Goal: Information Seeking & Learning: Learn about a topic

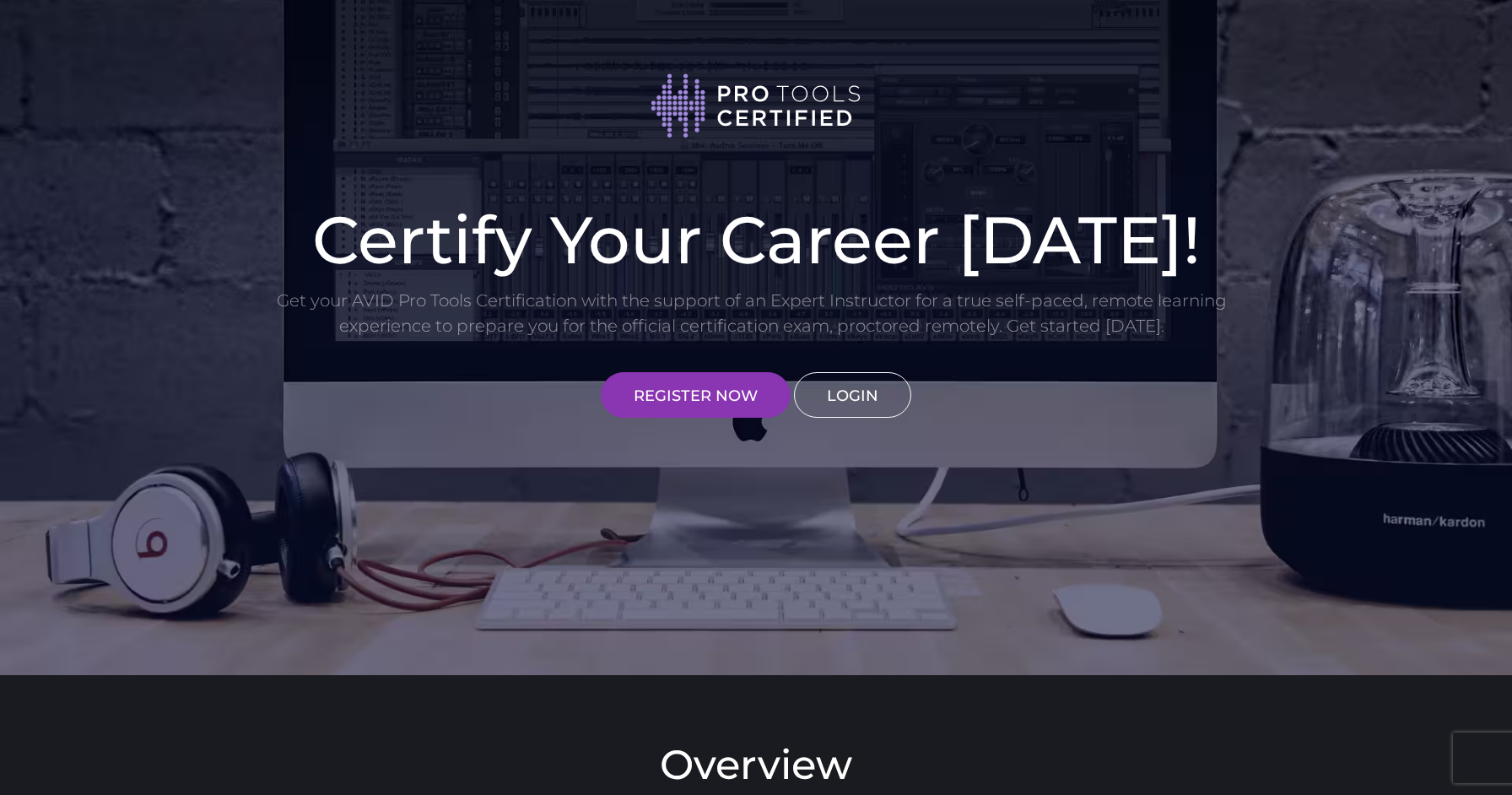
click at [864, 405] on link "LOGIN" at bounding box center [852, 395] width 117 height 45
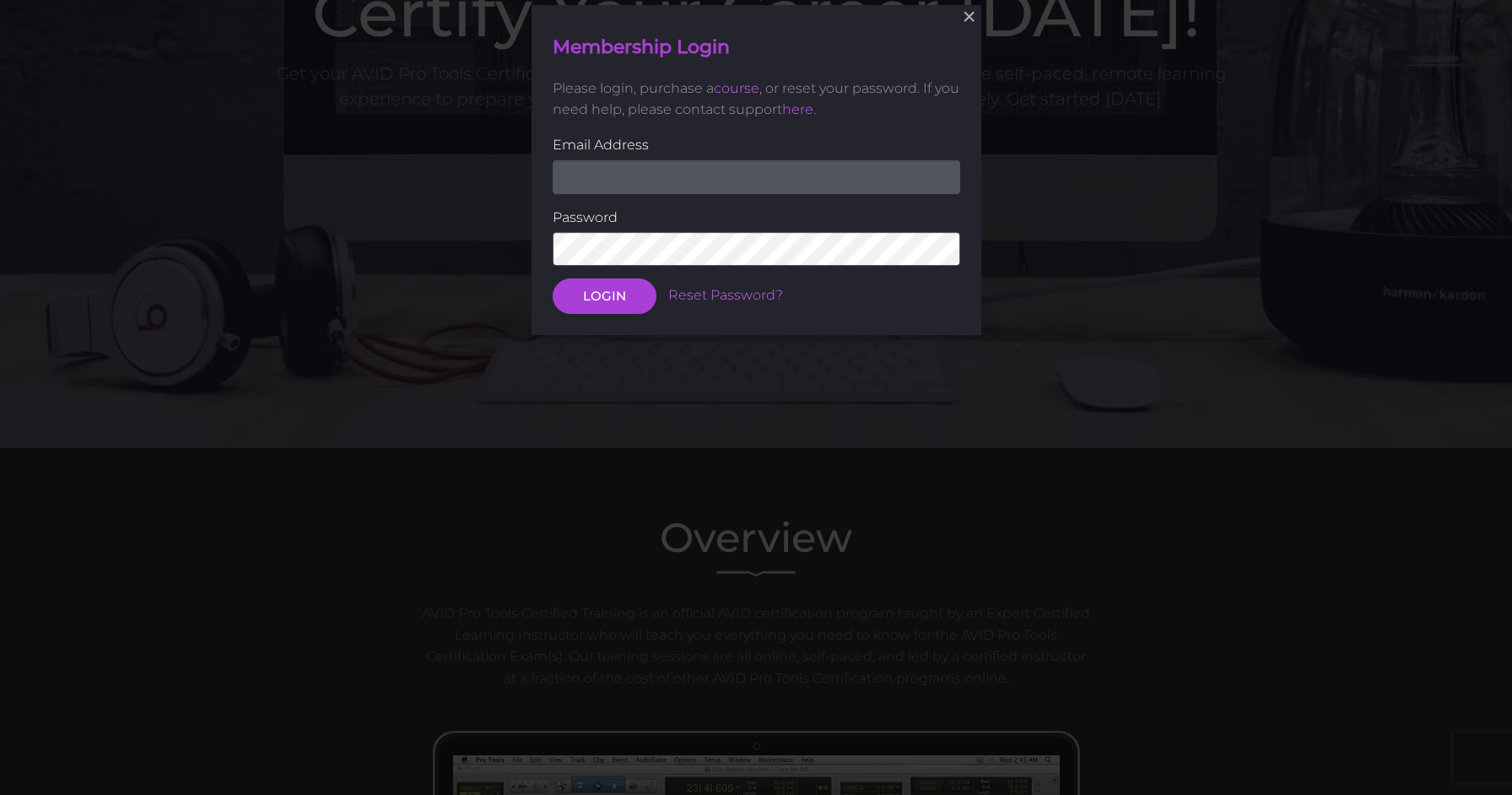
scroll to position [227, 0]
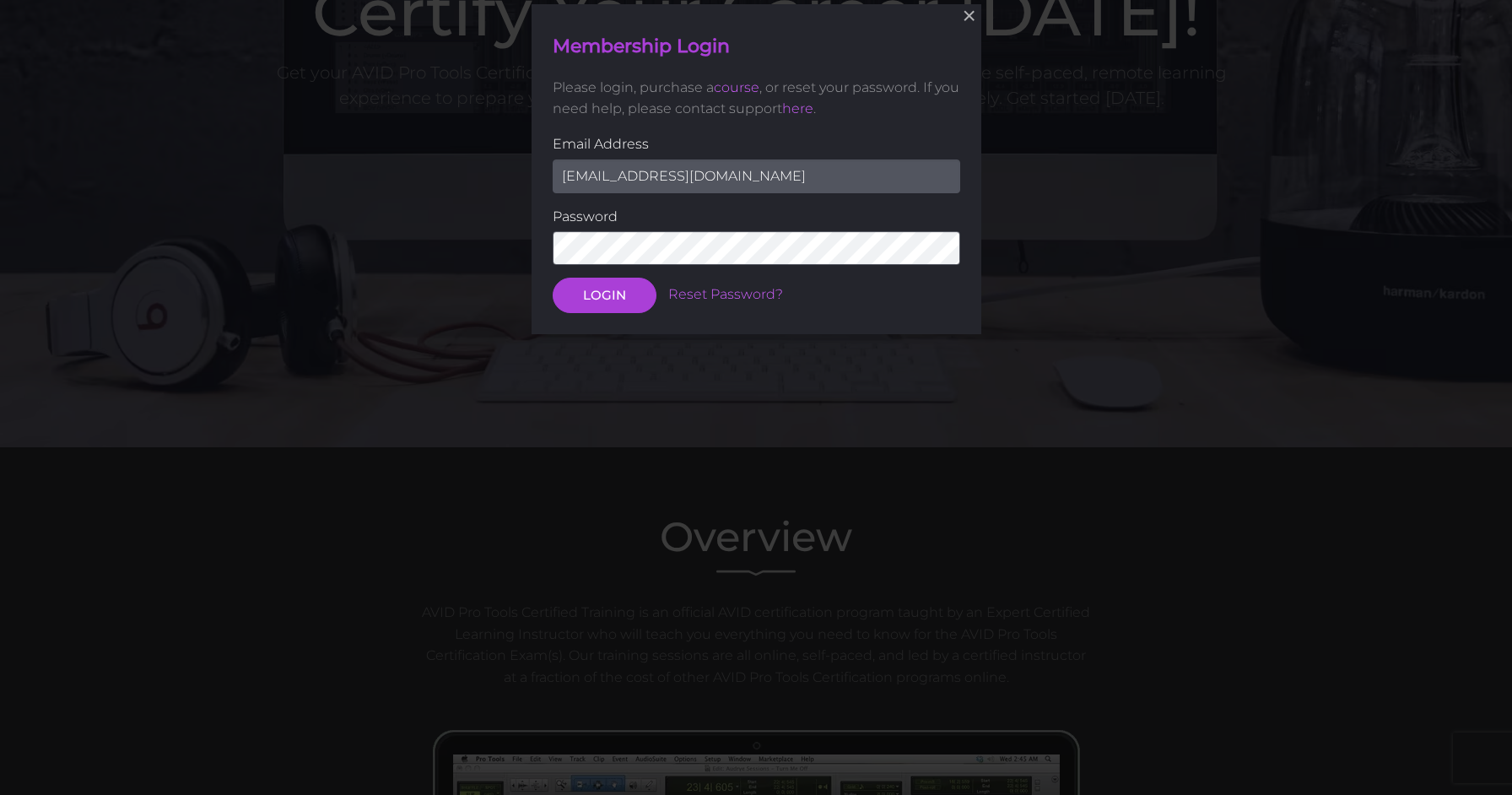
type input "chrisreddandrums@yahoo.com"
click at [604, 295] on button "LOGIN" at bounding box center [604, 296] width 104 height 35
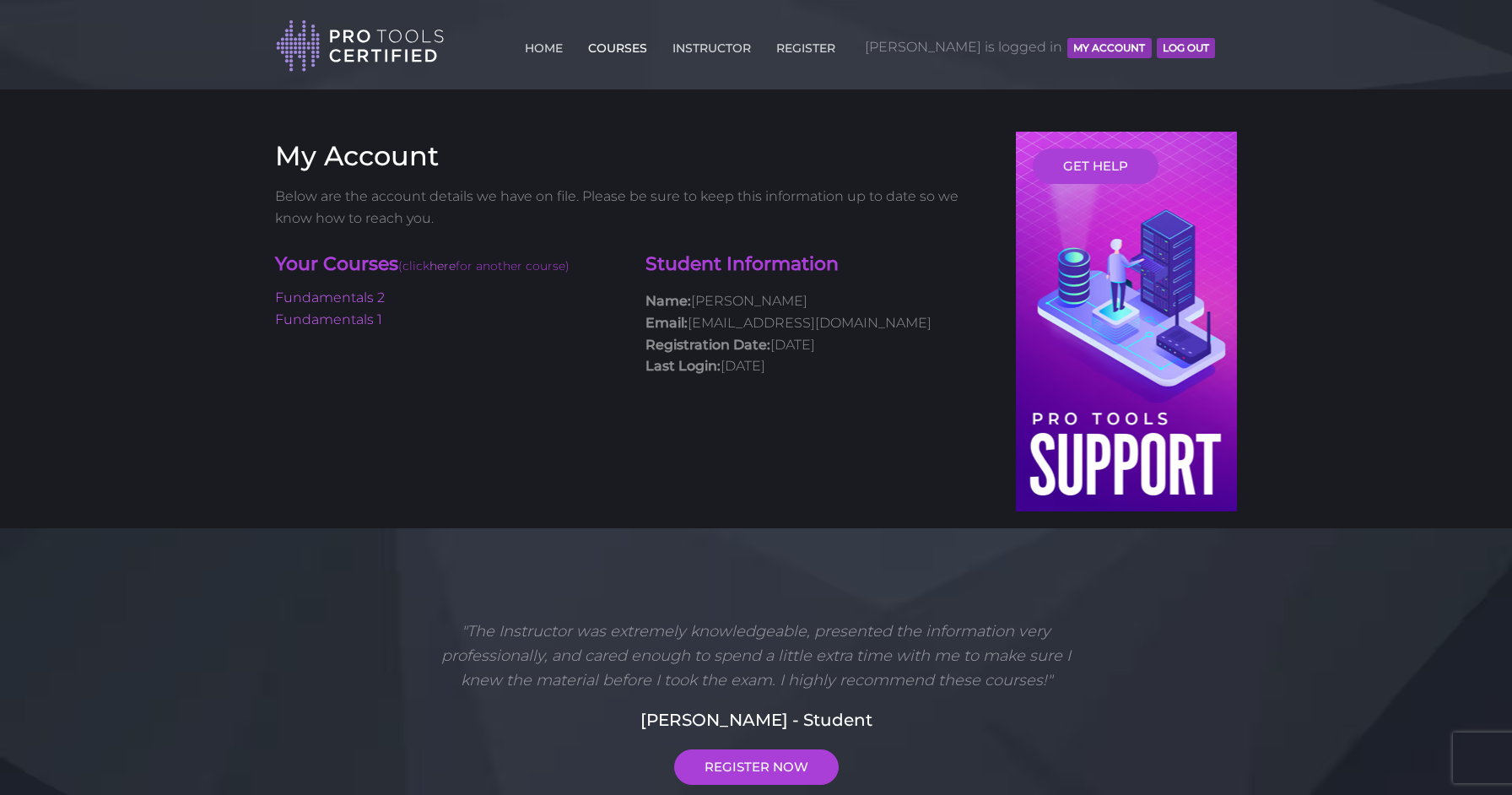
click at [652, 48] on link "COURSES" at bounding box center [617, 44] width 67 height 27
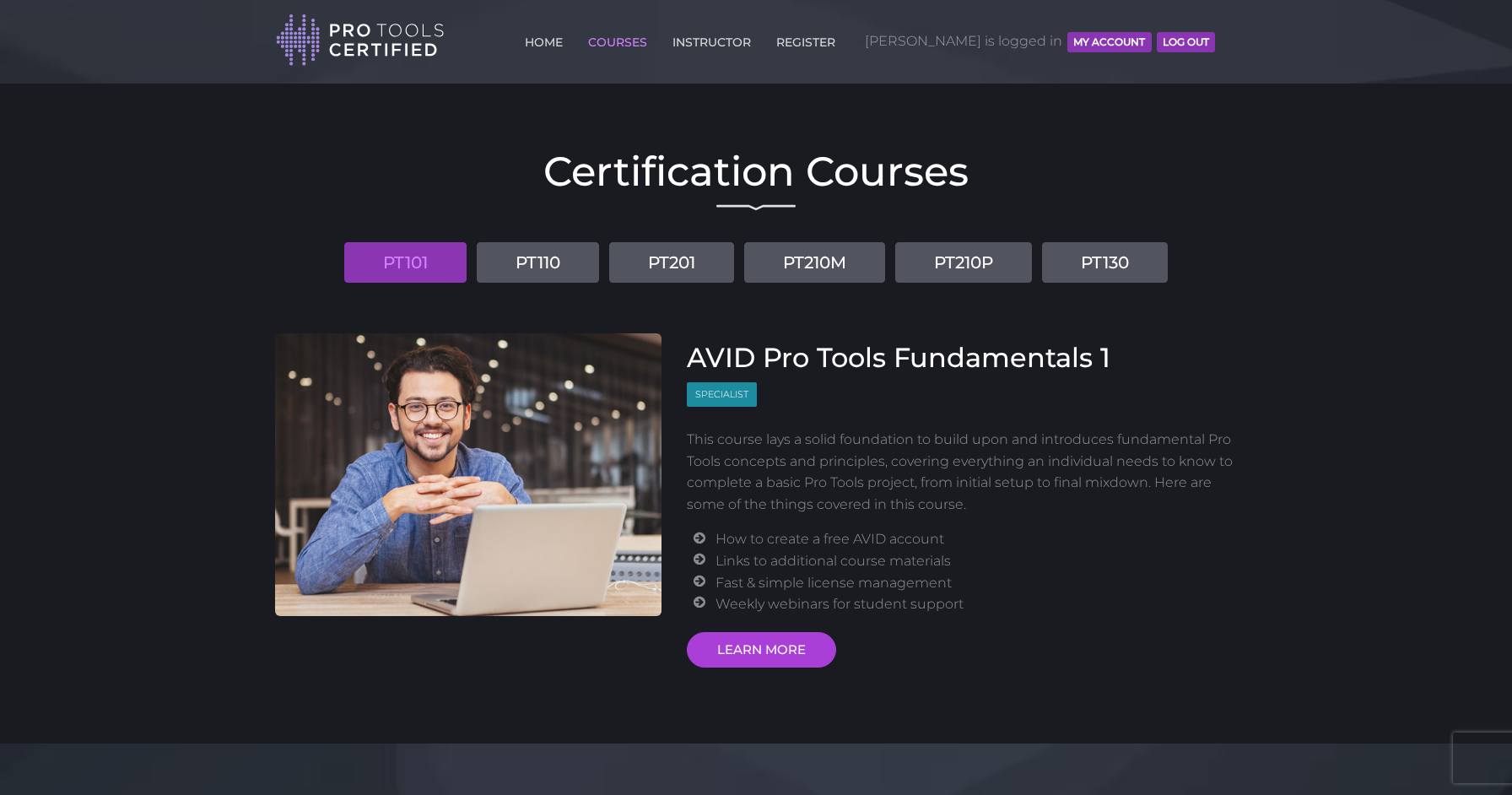
scroll to position [24, 0]
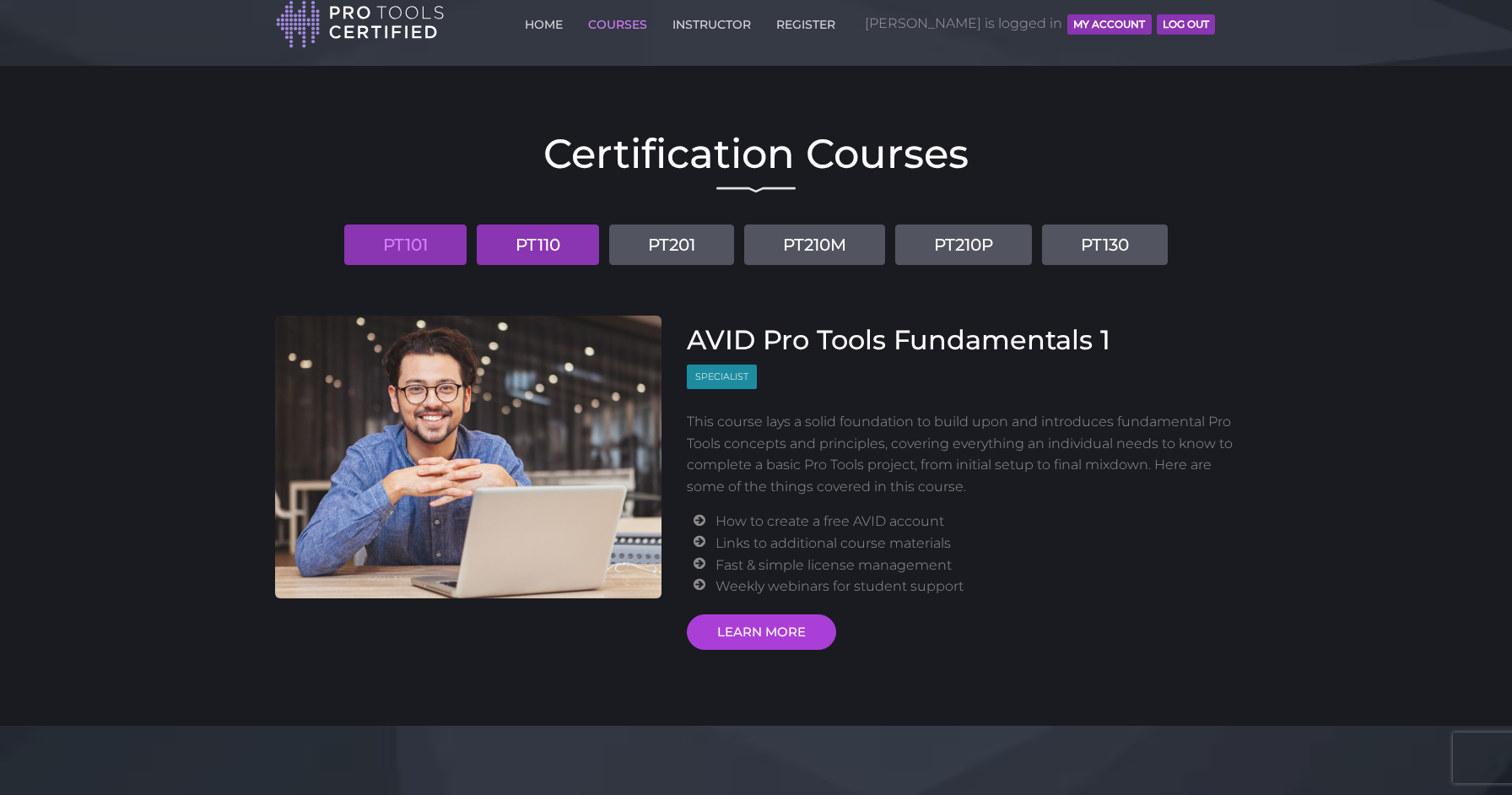
click at [556, 244] on link "PT110" at bounding box center [538, 245] width 122 height 41
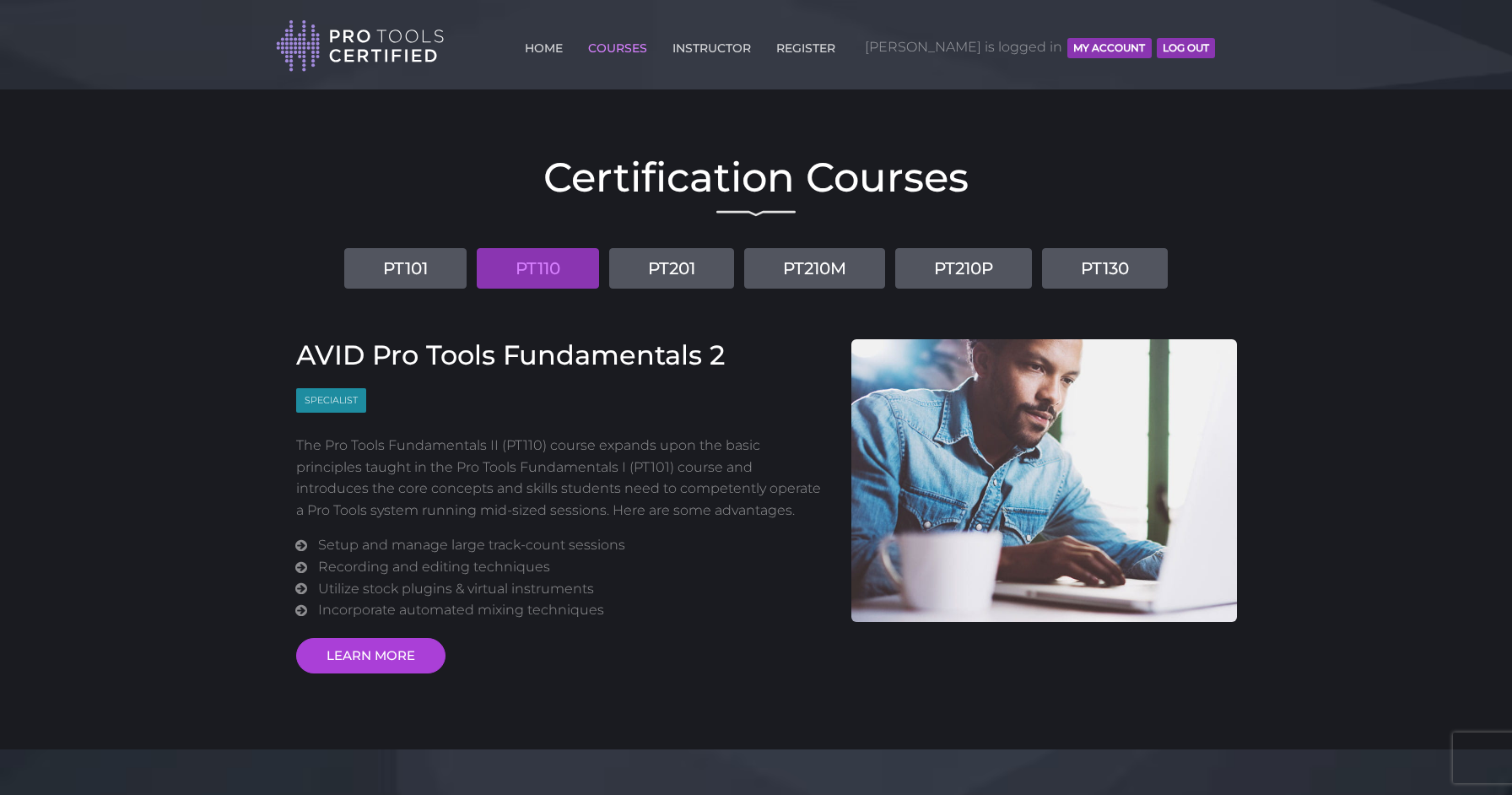
scroll to position [0, 0]
click at [439, 282] on link "PT101" at bounding box center [405, 268] width 122 height 41
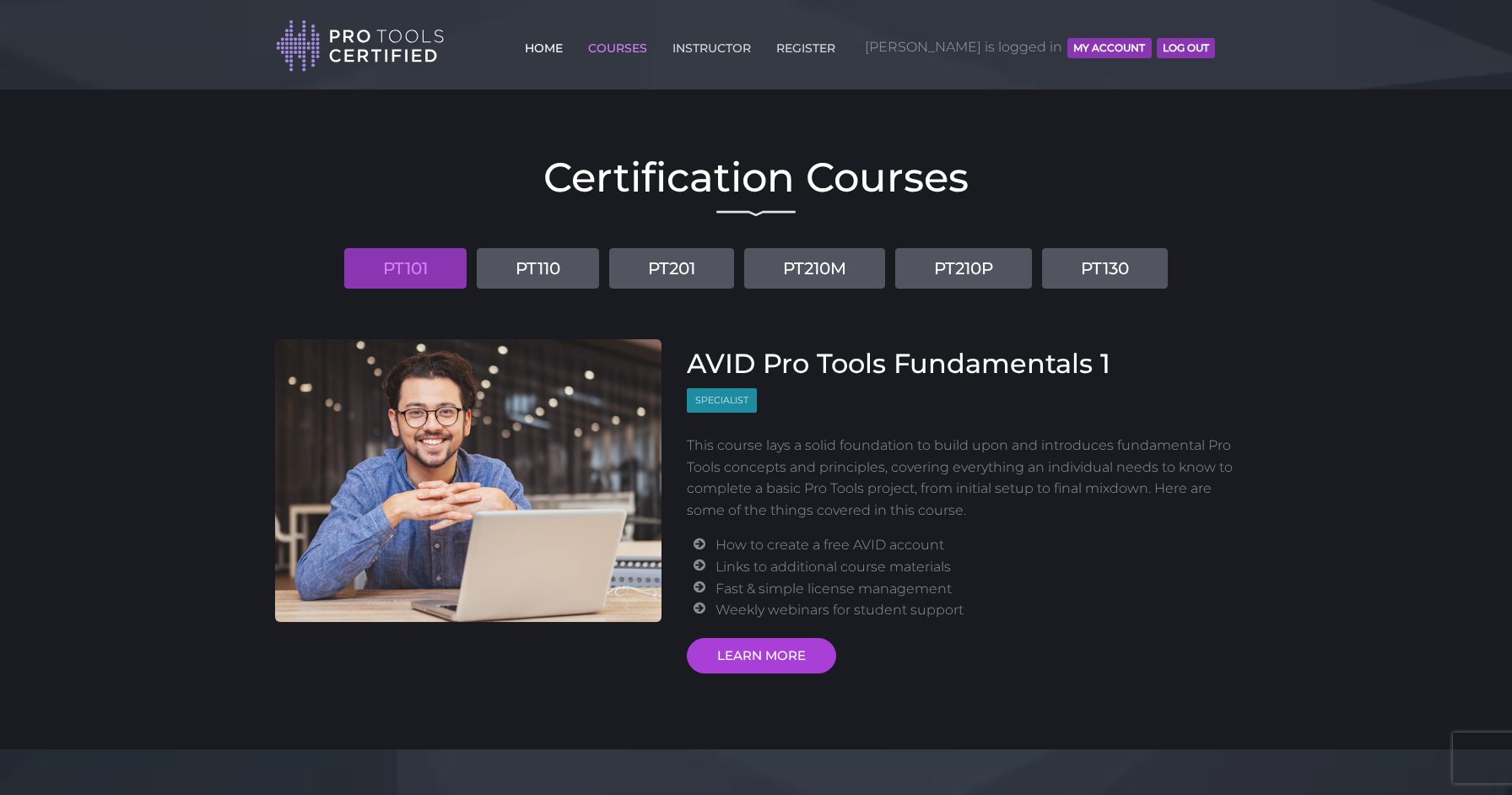
click at [567, 53] on link "HOME" at bounding box center [543, 44] width 46 height 27
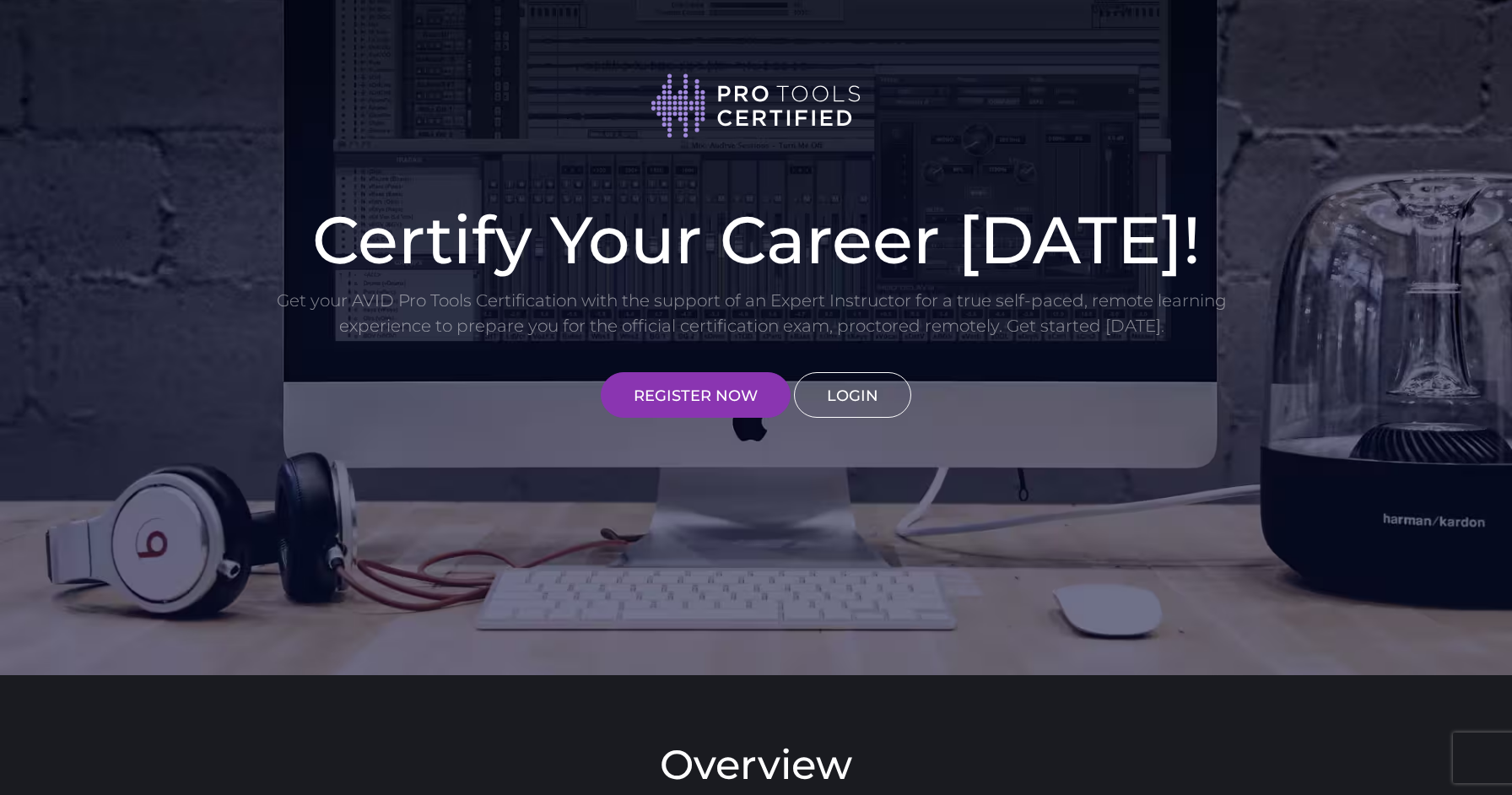
click at [862, 405] on link "LOGIN" at bounding box center [852, 395] width 117 height 45
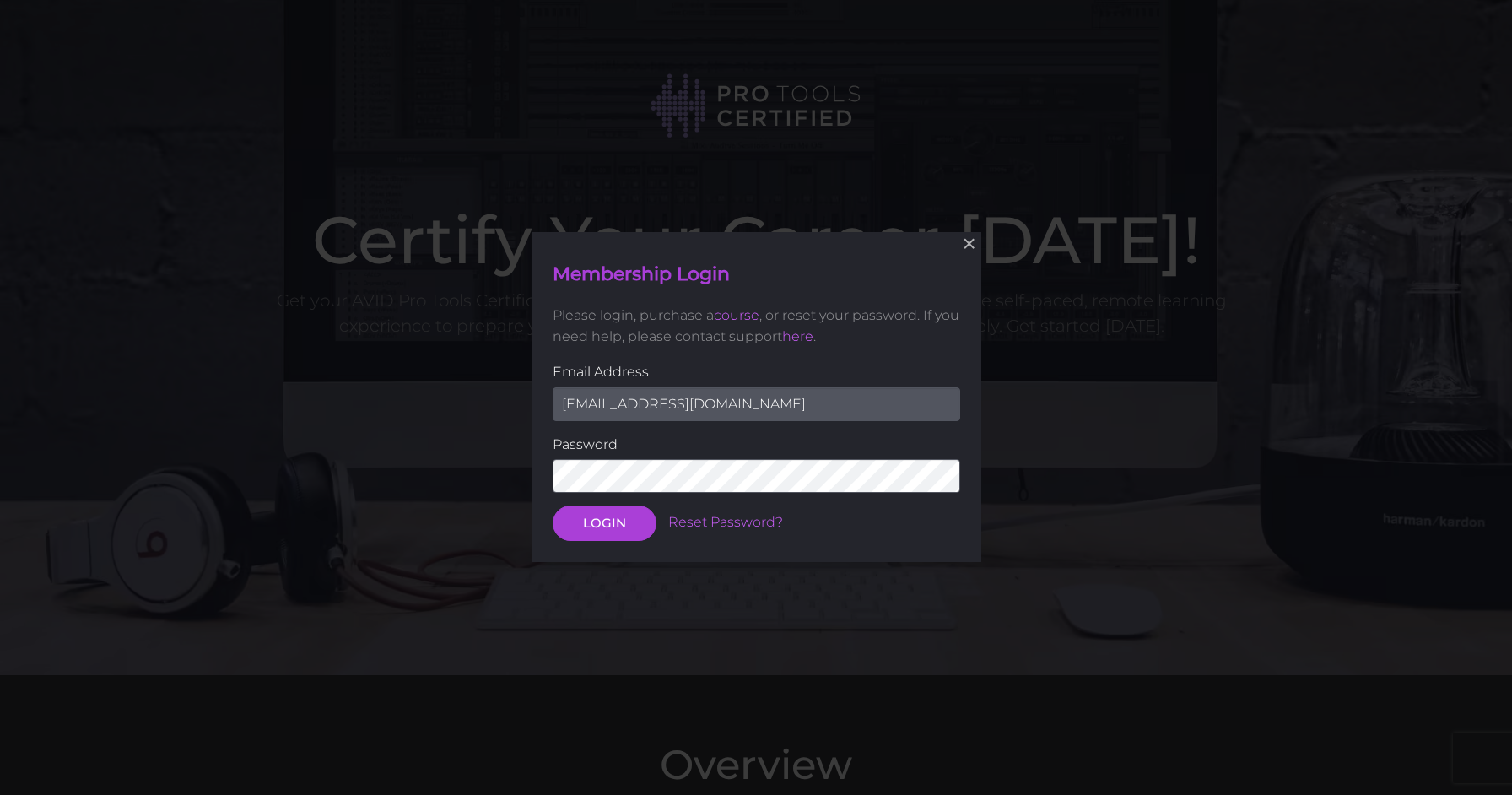
type input "chrisreddandrums@yahoo.com"
click at [604, 522] on button "LOGIN" at bounding box center [604, 524] width 104 height 35
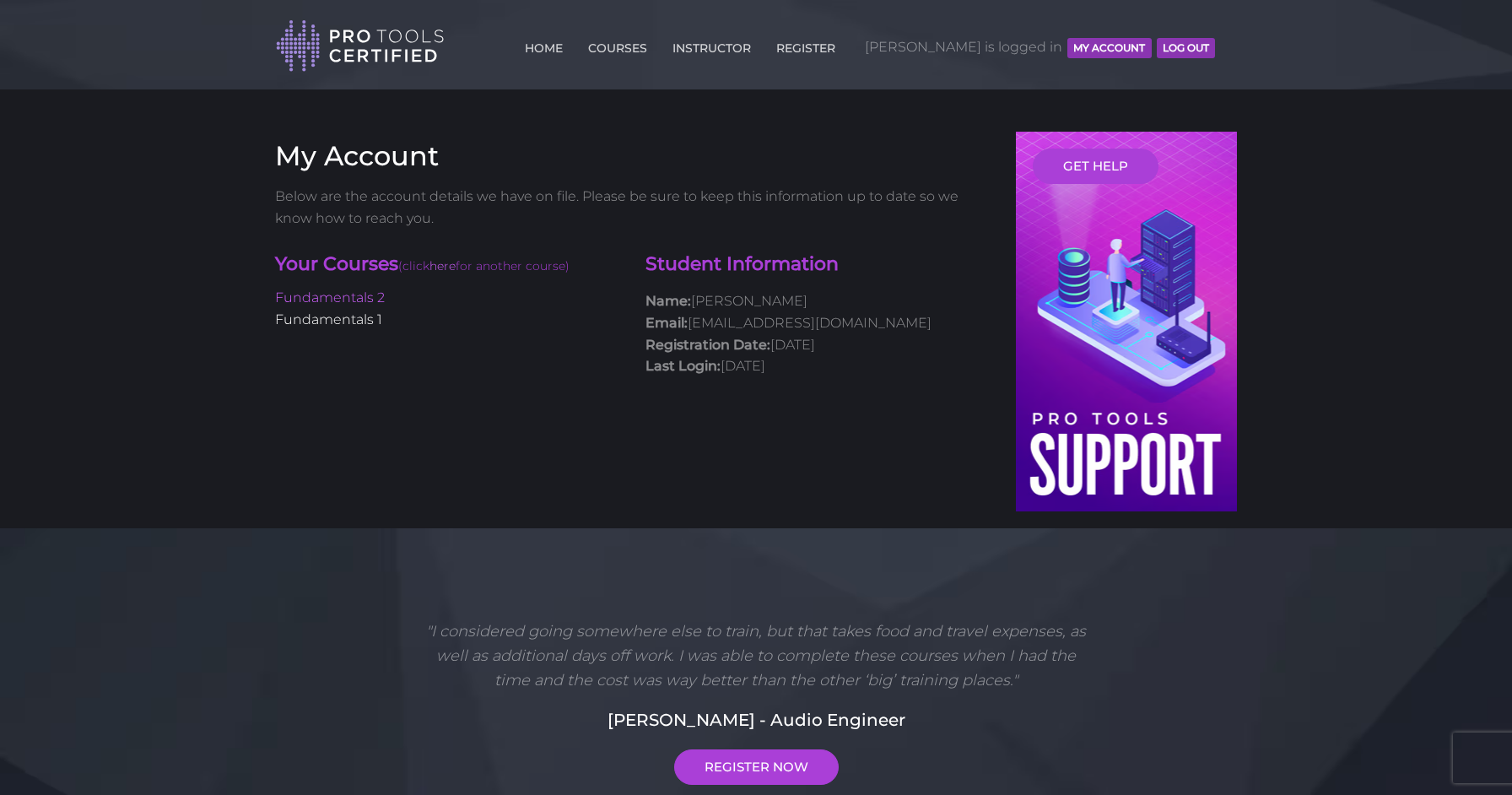
click at [366, 320] on link "Fundamentals 1" at bounding box center [329, 319] width 107 height 16
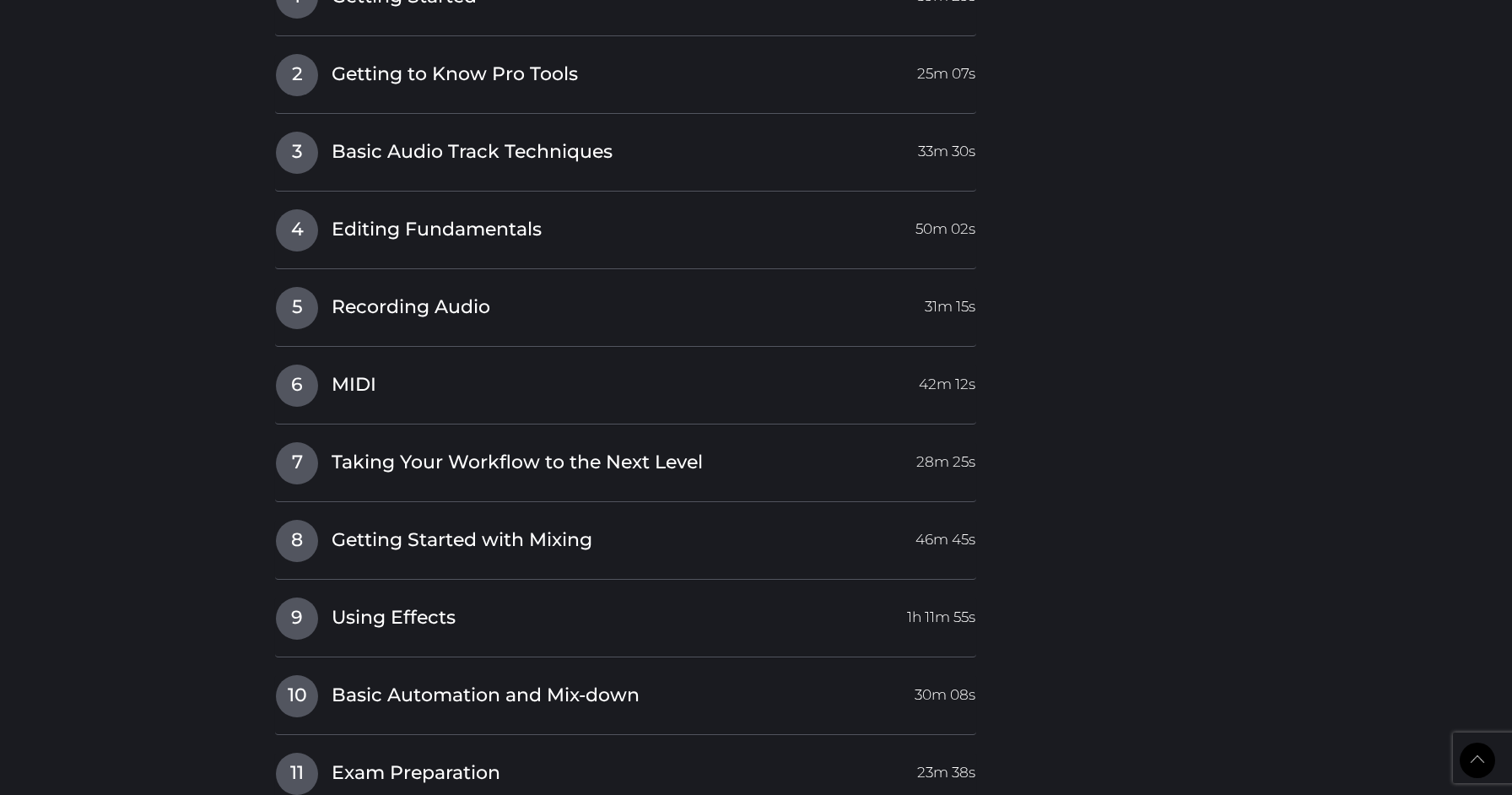
scroll to position [2367, 0]
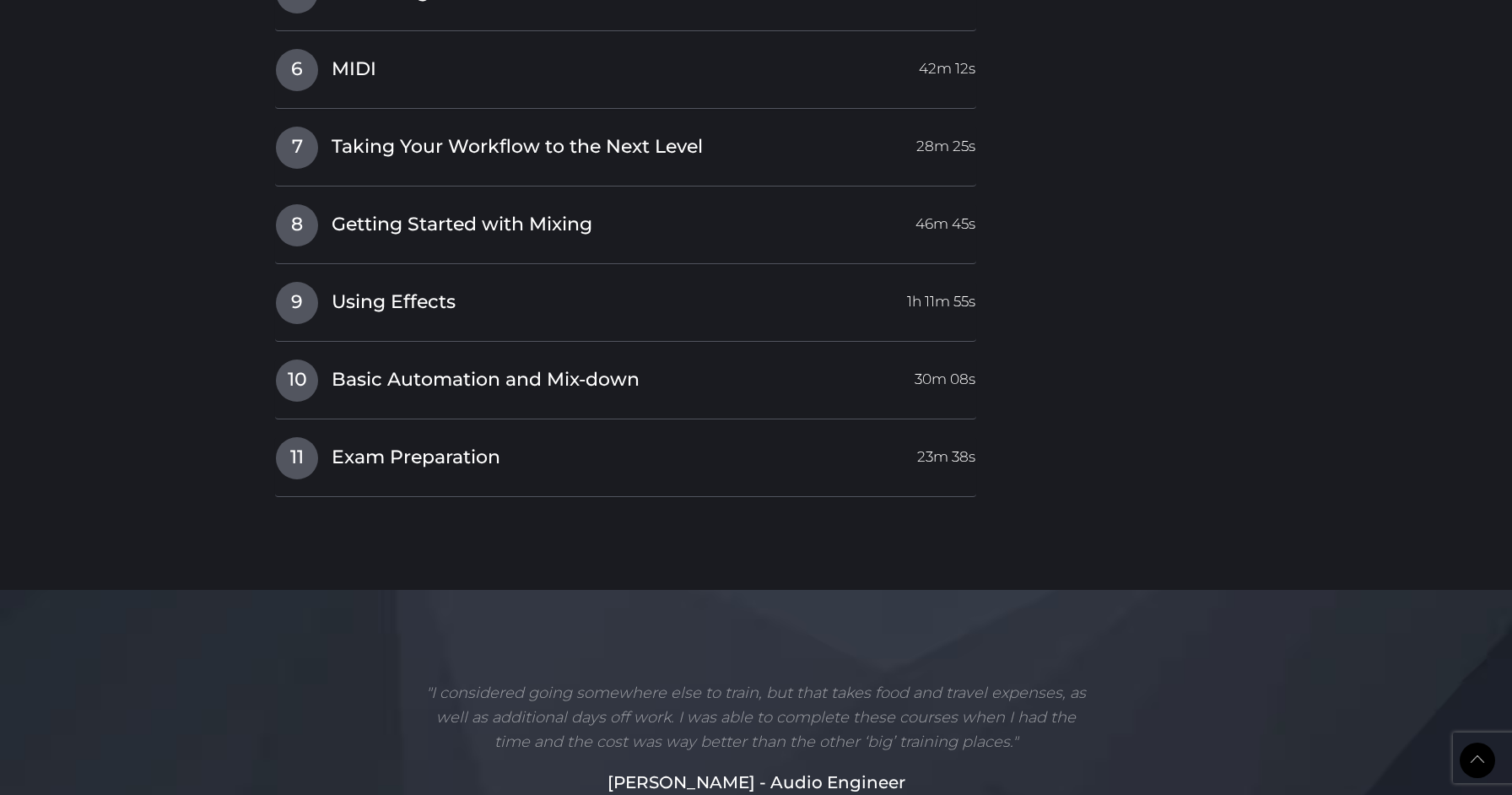
click at [507, 436] on link "11 Exam Preparation 23m 38s" at bounding box center [626, 454] width 701 height 35
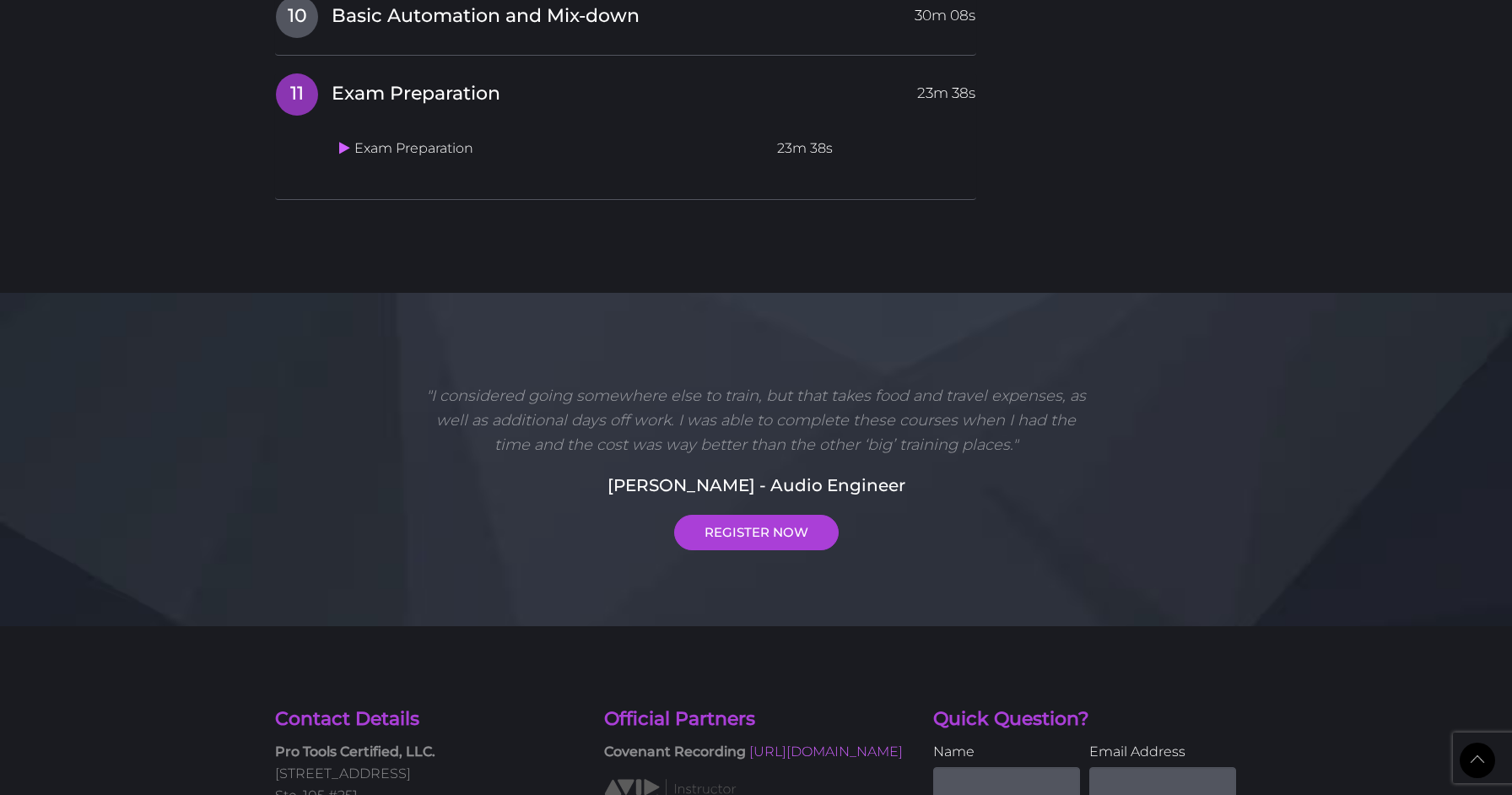
scroll to position [2366, 0]
click at [343, 141] on icon at bounding box center [345, 148] width 11 height 14
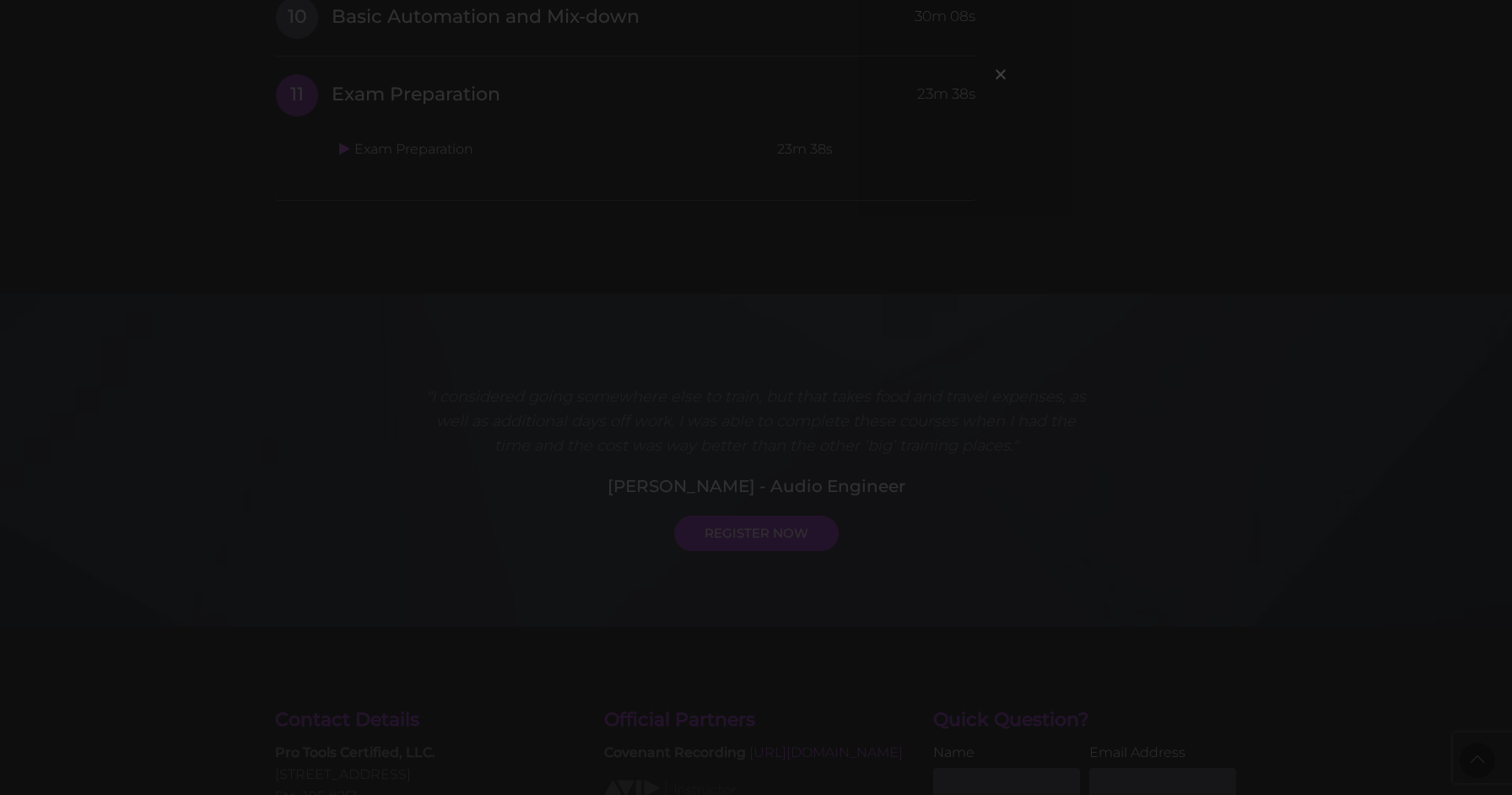
click at [1259, 528] on div "×" at bounding box center [756, 398] width 1512 height 795
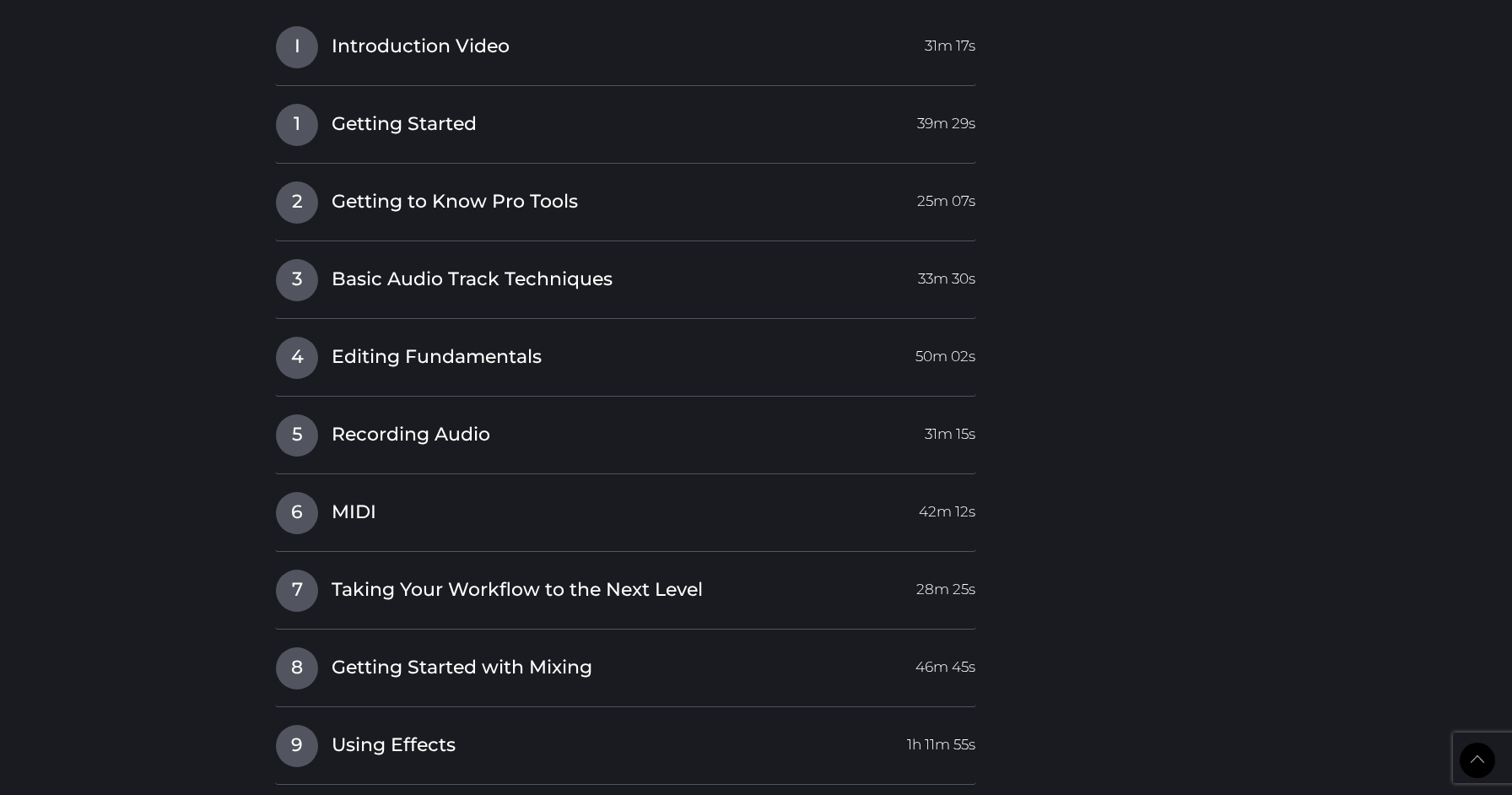
scroll to position [1555, 0]
